Goal: Task Accomplishment & Management: Use online tool/utility

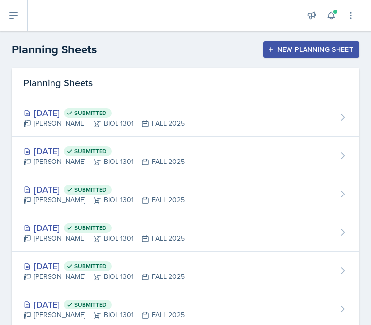
click at [354, 51] on button "New Planning Sheet" at bounding box center [311, 49] width 96 height 17
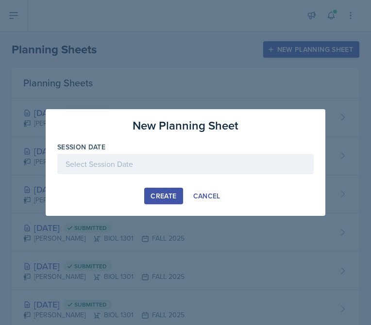
click at [164, 168] on div at bounding box center [185, 164] width 256 height 20
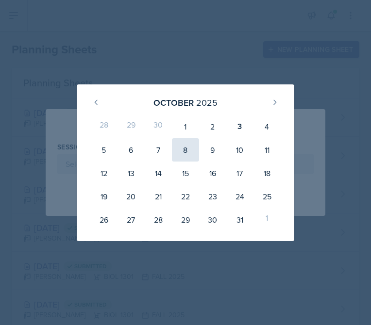
click at [181, 146] on div "8" at bounding box center [185, 149] width 27 height 23
type input "[DATE]"
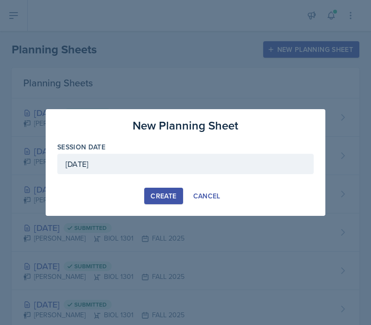
click at [162, 196] on div "Create" at bounding box center [164, 196] width 26 height 8
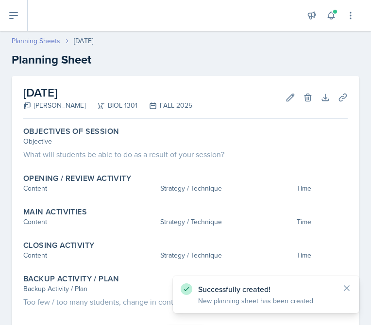
click at [57, 40] on link "Planning Sheets" at bounding box center [36, 41] width 49 height 10
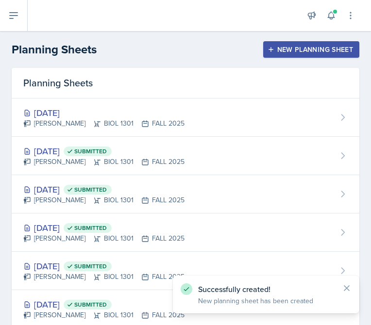
click at [289, 51] on div "New Planning Sheet" at bounding box center [312, 50] width 84 height 8
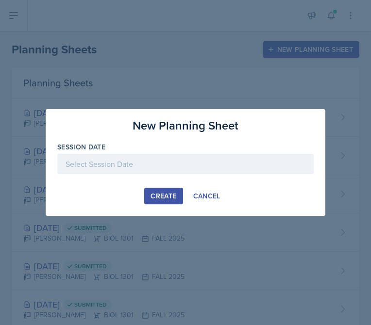
click at [163, 159] on div at bounding box center [185, 164] width 256 height 20
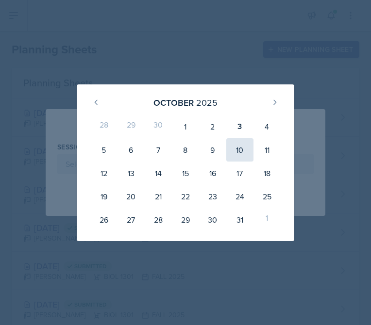
click at [238, 155] on div "10" at bounding box center [239, 149] width 27 height 23
type input "[DATE]"
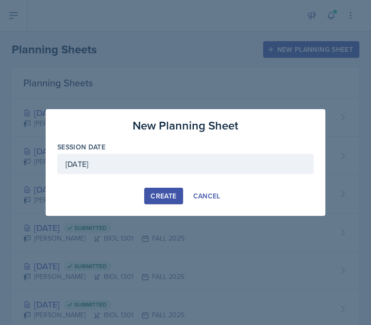
click at [156, 191] on button "Create" at bounding box center [163, 196] width 38 height 17
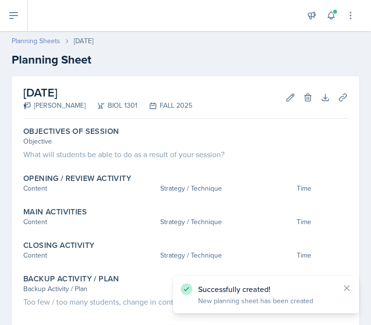
click at [56, 38] on link "Planning Sheets" at bounding box center [36, 41] width 49 height 10
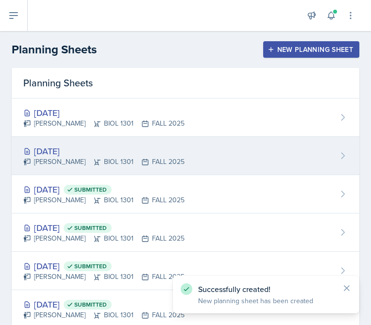
click at [141, 163] on icon at bounding box center [145, 162] width 8 height 8
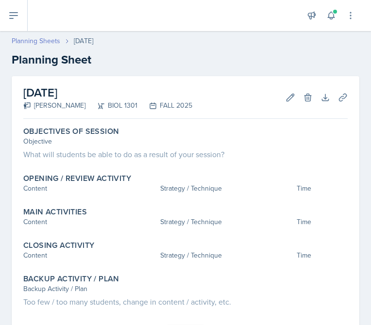
click at [51, 41] on link "Planning Sheets" at bounding box center [36, 41] width 49 height 10
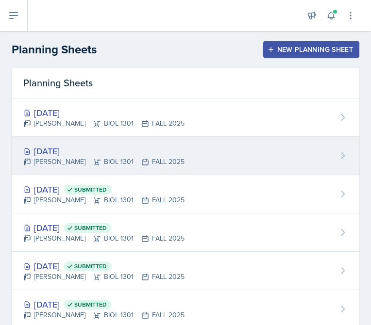
click at [137, 149] on div "[DATE]" at bounding box center [103, 151] width 161 height 13
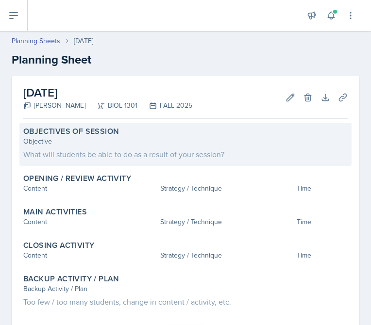
scroll to position [9, 0]
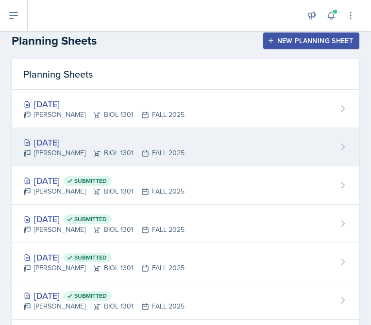
click at [56, 139] on div "[DATE]" at bounding box center [103, 142] width 161 height 13
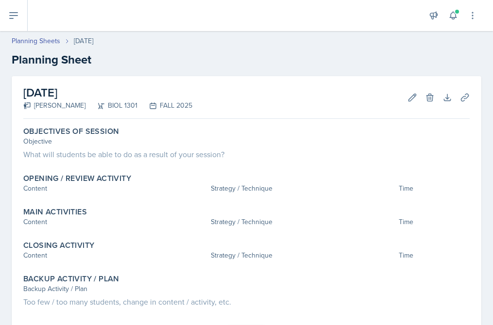
click at [154, 104] on div "FALL 2025" at bounding box center [164, 106] width 55 height 10
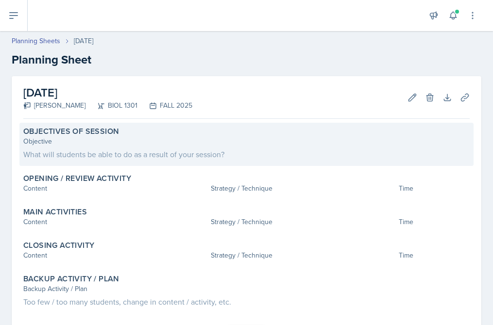
click at [194, 143] on div "Objective" at bounding box center [246, 141] width 446 height 10
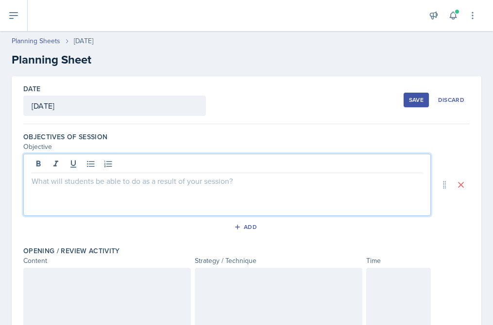
click at [193, 166] on div at bounding box center [226, 185] width 407 height 62
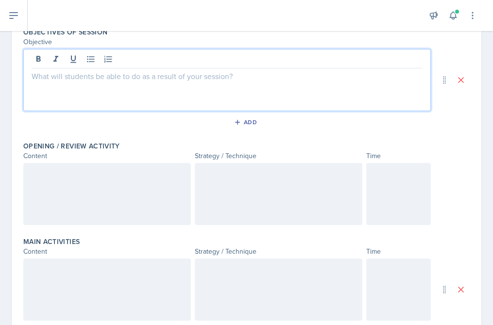
click at [132, 208] on div at bounding box center [107, 194] width 168 height 62
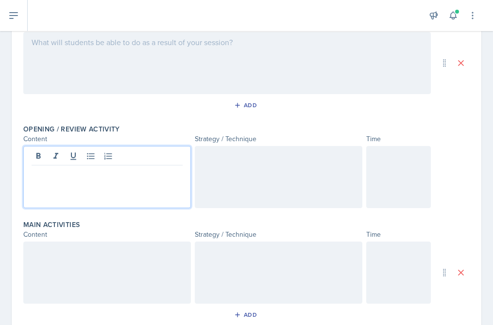
paste div
click at [32, 176] on p "Reading Quiz - 5" at bounding box center [107, 174] width 151 height 12
click at [152, 173] on p "Reviewing Reading Quiz - 5" at bounding box center [107, 174] width 151 height 12
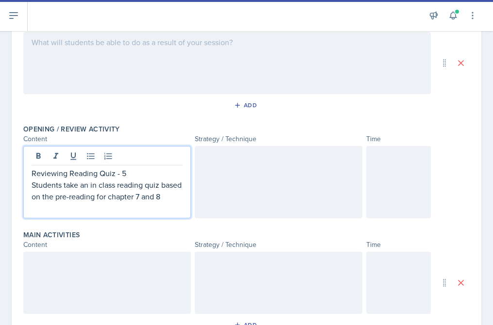
click at [158, 199] on p "Students take an in class reading quiz based on the pre-reading for chapter 7 a…" at bounding box center [107, 190] width 151 height 23
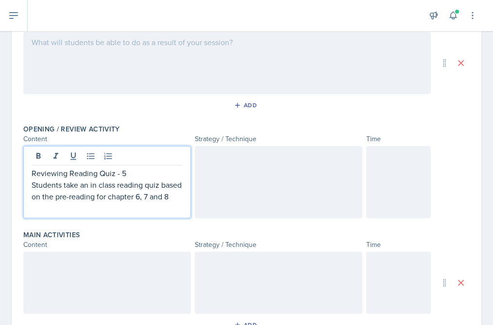
click at [119, 203] on p "Students take an in class reading quiz based on the pre-reading for chapter 6, …" at bounding box center [107, 190] width 151 height 23
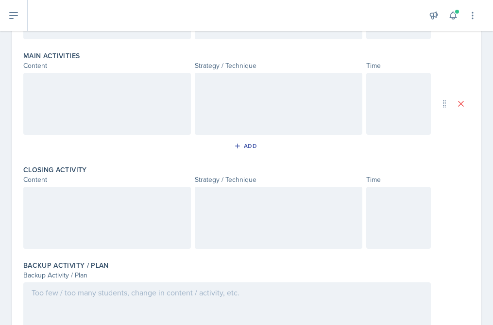
click at [106, 119] on div at bounding box center [107, 104] width 168 height 62
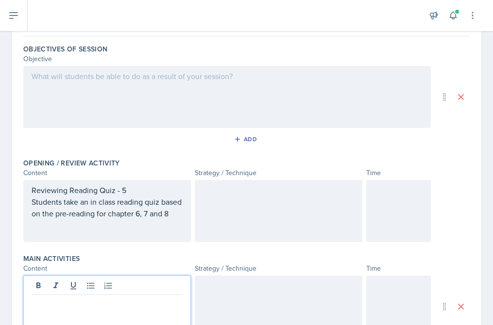
click at [249, 212] on div at bounding box center [279, 211] width 168 height 62
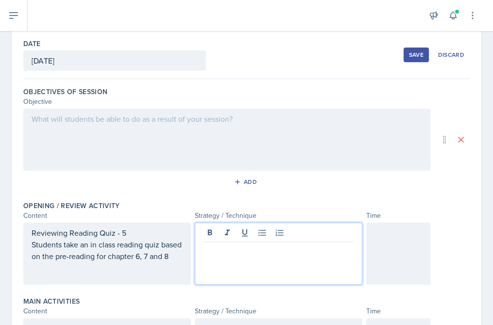
scroll to position [0, 0]
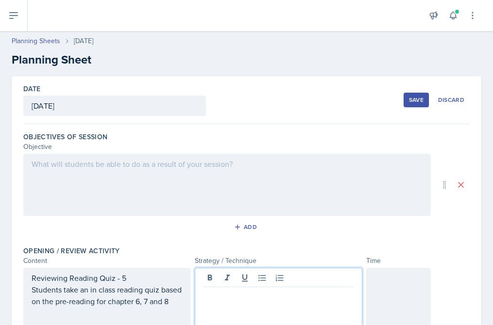
click at [79, 170] on div at bounding box center [226, 185] width 407 height 62
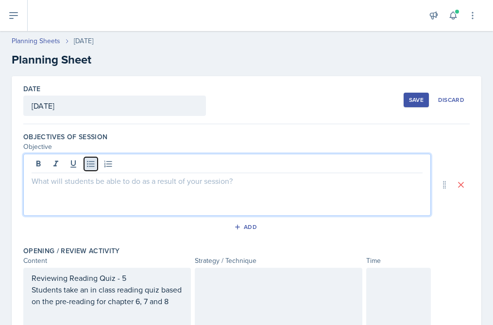
click at [96, 166] on button at bounding box center [91, 164] width 14 height 14
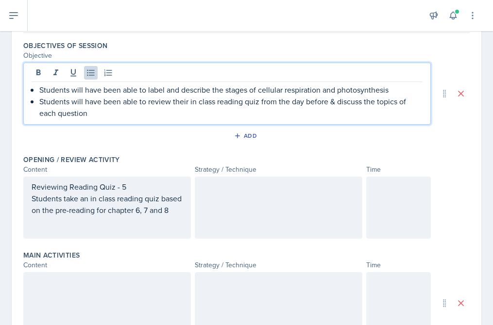
scroll to position [162, 0]
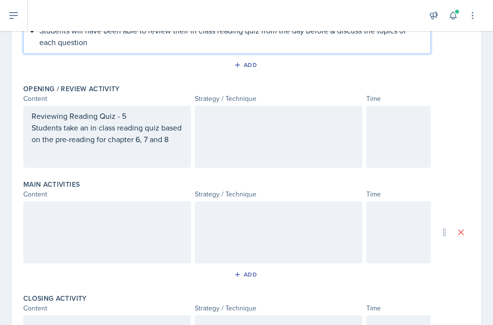
click at [237, 162] on div at bounding box center [279, 137] width 168 height 62
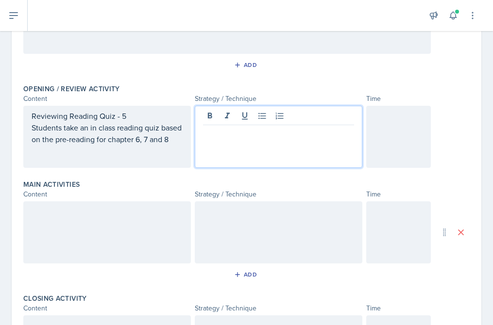
click at [371, 116] on div at bounding box center [398, 137] width 65 height 62
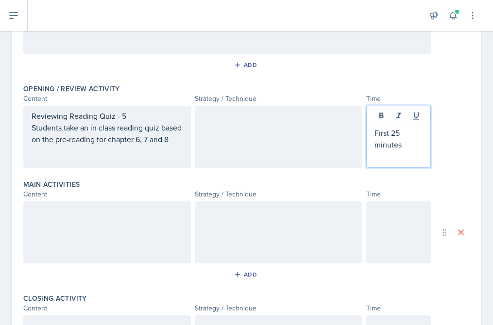
click at [371, 244] on div at bounding box center [398, 233] width 65 height 62
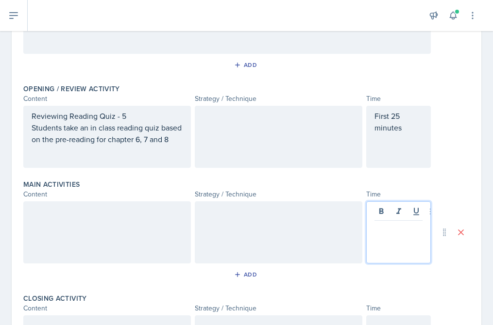
scroll to position [179, 0]
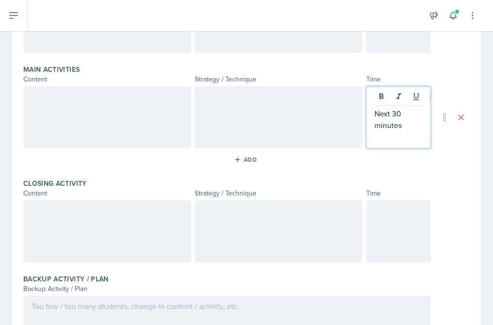
click at [371, 233] on div at bounding box center [398, 232] width 65 height 62
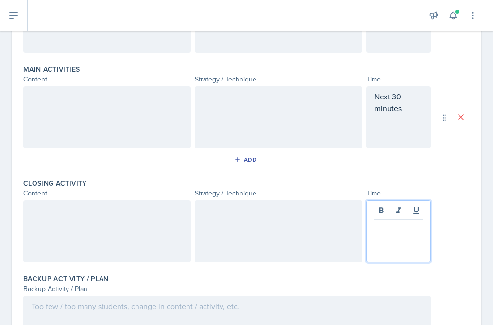
scroll to position [294, 0]
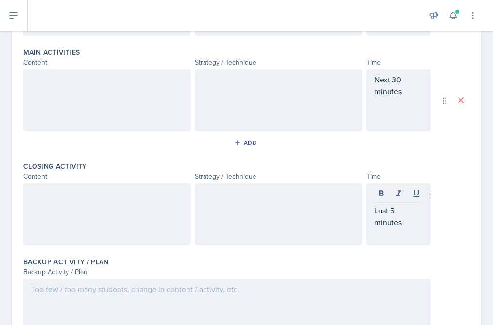
click at [261, 226] on div at bounding box center [279, 215] width 168 height 62
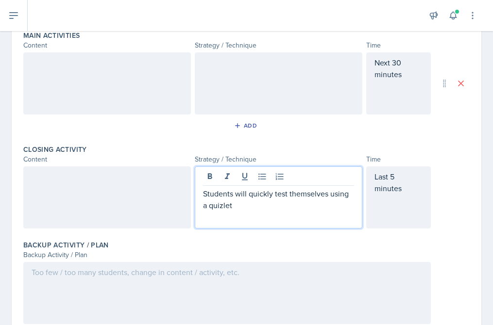
click at [328, 206] on p "Students will quickly test themselves using a quizlet" at bounding box center [278, 199] width 151 height 23
click at [329, 198] on p "Students will quickly test themselves using a quizlet" at bounding box center [278, 199] width 151 height 23
click at [312, 223] on p "Students will quickly test themselves on a couple of questions familiar to thei…" at bounding box center [278, 205] width 151 height 35
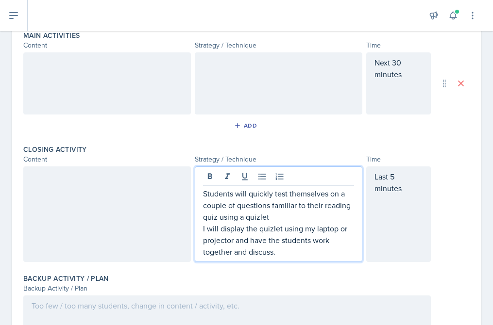
click at [289, 94] on div at bounding box center [279, 83] width 168 height 62
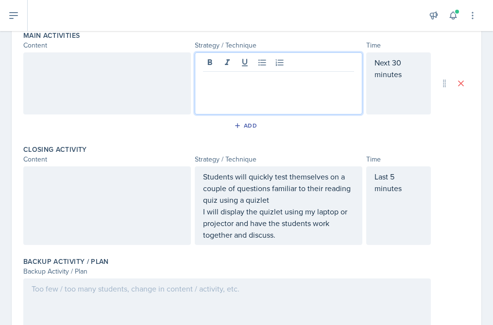
scroll to position [328, 0]
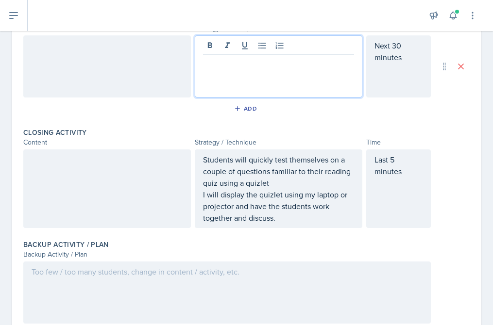
click at [289, 95] on div at bounding box center [279, 66] width 168 height 62
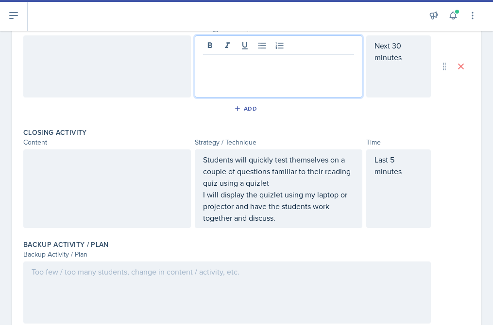
click at [95, 196] on div at bounding box center [107, 189] width 168 height 79
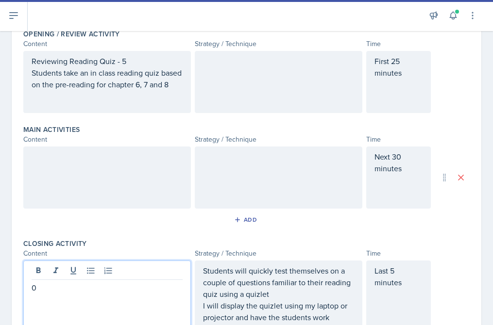
scroll to position [201, 0]
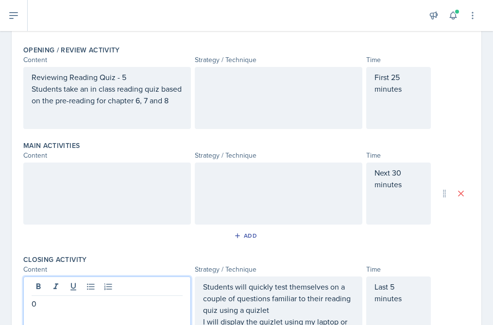
click at [141, 310] on p "0" at bounding box center [107, 304] width 151 height 12
click at [299, 201] on div at bounding box center [279, 194] width 168 height 62
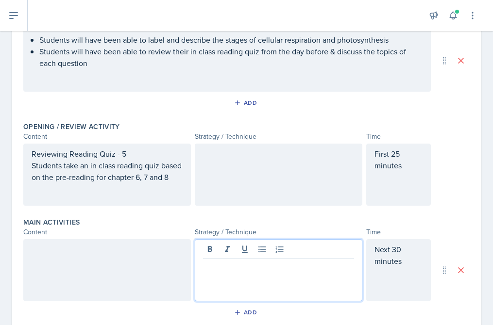
scroll to position [120, 0]
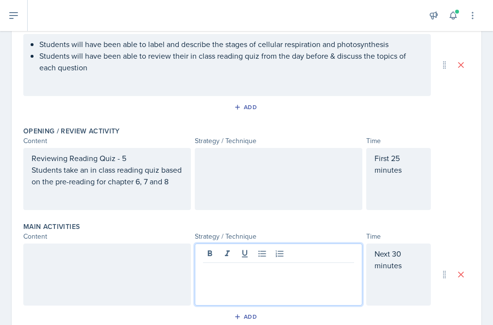
click at [236, 188] on div at bounding box center [279, 179] width 168 height 62
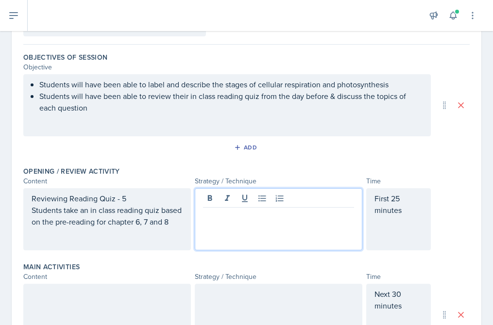
scroll to position [82, 0]
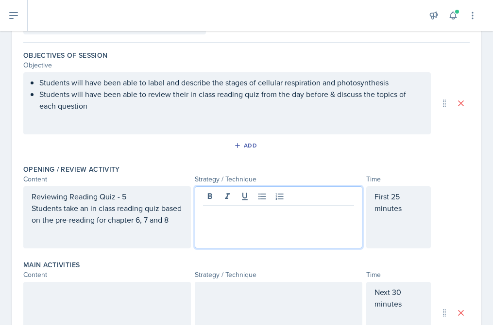
click at [211, 115] on div "Students will have been able to label and describe the stages of cellular respi…" at bounding box center [226, 103] width 407 height 62
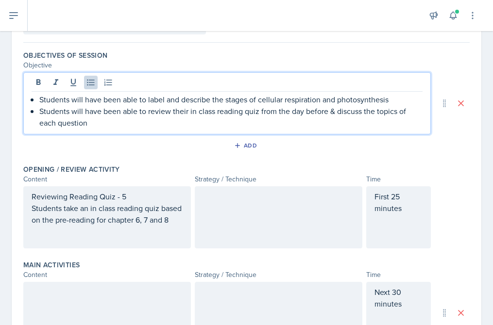
scroll to position [99, 0]
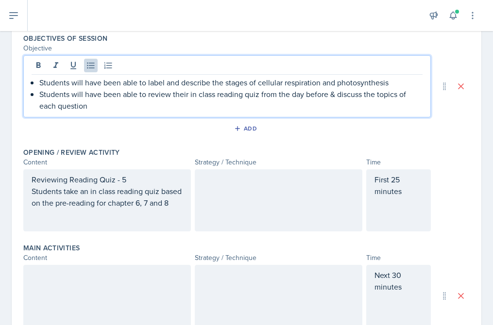
click at [120, 220] on div "Reviewing Reading Quiz - 5 Students take an in class reading quiz based on the …" at bounding box center [107, 197] width 151 height 47
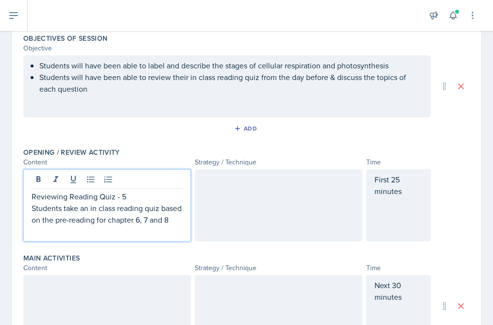
click at [123, 97] on div "Students will have been able to label and describe the stages of cellular respi…" at bounding box center [226, 86] width 407 height 62
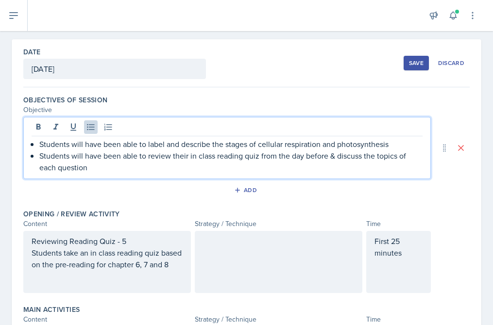
scroll to position [0, 0]
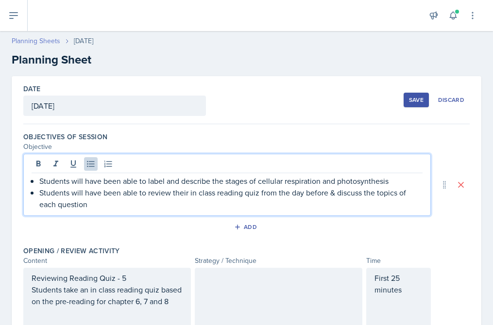
click at [50, 38] on link "Planning Sheets" at bounding box center [36, 41] width 49 height 10
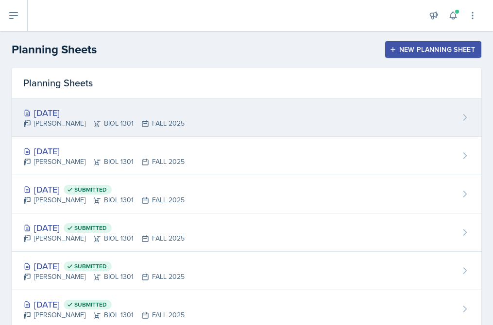
click at [71, 114] on div "[DATE]" at bounding box center [103, 112] width 161 height 13
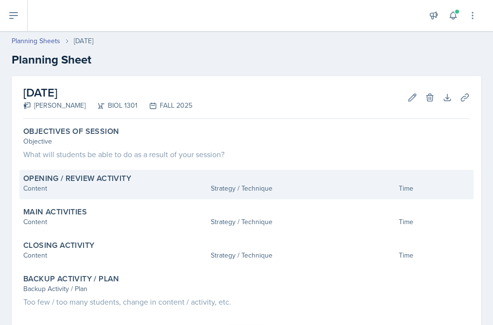
click at [229, 182] on div "Opening / Review Activity" at bounding box center [246, 179] width 446 height 10
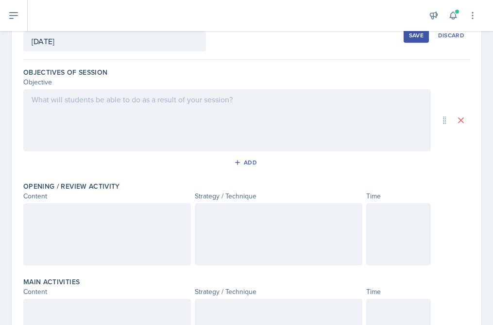
click at [371, 224] on div at bounding box center [398, 234] width 65 height 62
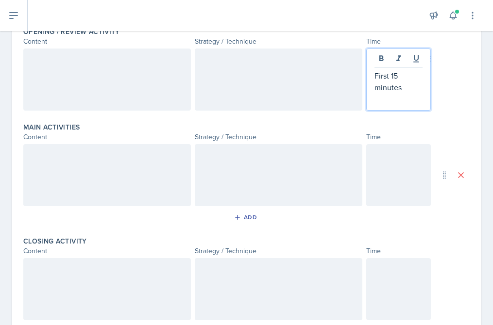
scroll to position [220, 0]
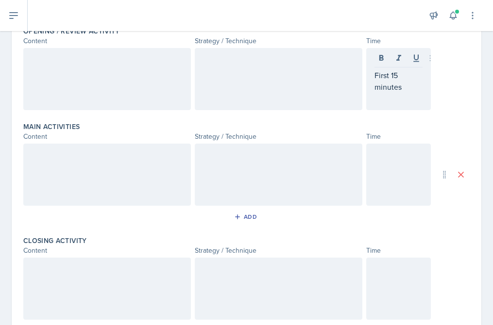
click at [371, 176] on div at bounding box center [398, 175] width 65 height 62
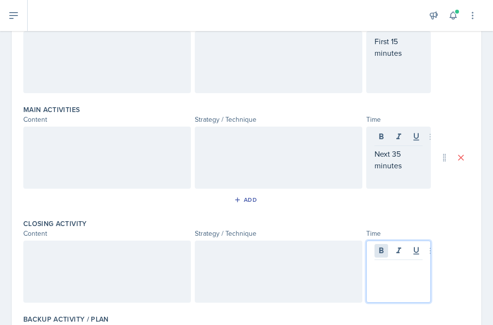
click at [371, 250] on div at bounding box center [398, 272] width 65 height 62
click at [138, 259] on div at bounding box center [107, 272] width 168 height 62
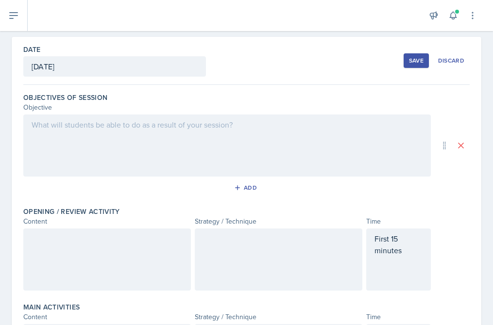
scroll to position [0, 0]
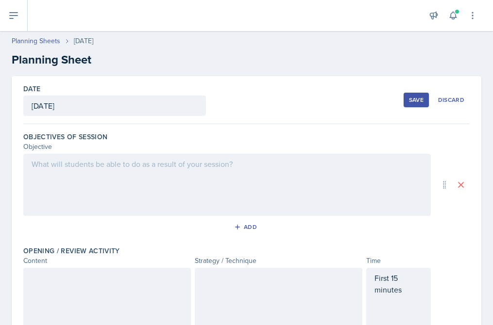
click at [103, 170] on div at bounding box center [226, 185] width 407 height 62
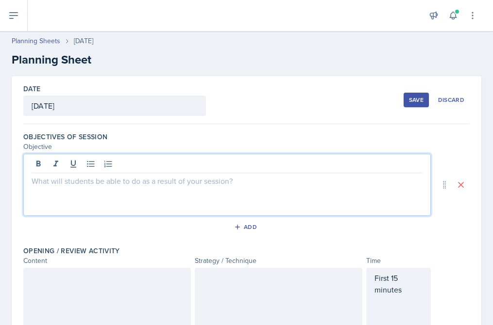
click at [102, 201] on div at bounding box center [226, 185] width 407 height 62
click at [85, 166] on button at bounding box center [91, 164] width 14 height 14
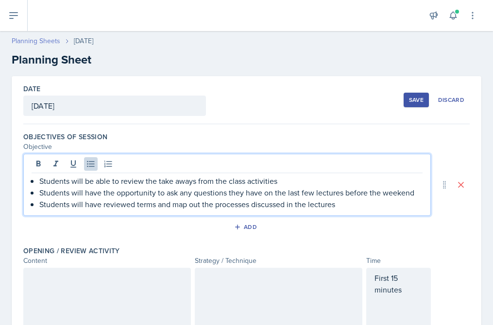
click at [35, 37] on link "Planning Sheets" at bounding box center [36, 41] width 49 height 10
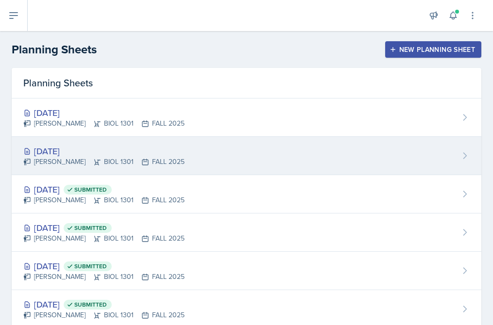
click at [101, 141] on div "[DATE] [PERSON_NAME] BIOL 1301 FALL 2025" at bounding box center [247, 156] width 470 height 38
